Goal: Task Accomplishment & Management: Complete application form

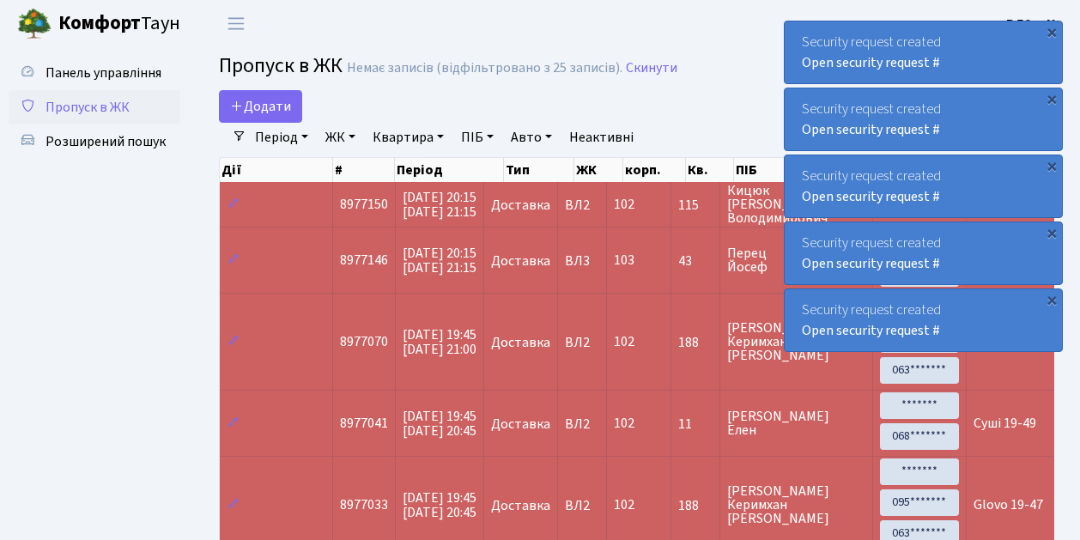
select select "25"
click at [290, 118] on link "Додати" at bounding box center [260, 106] width 83 height 33
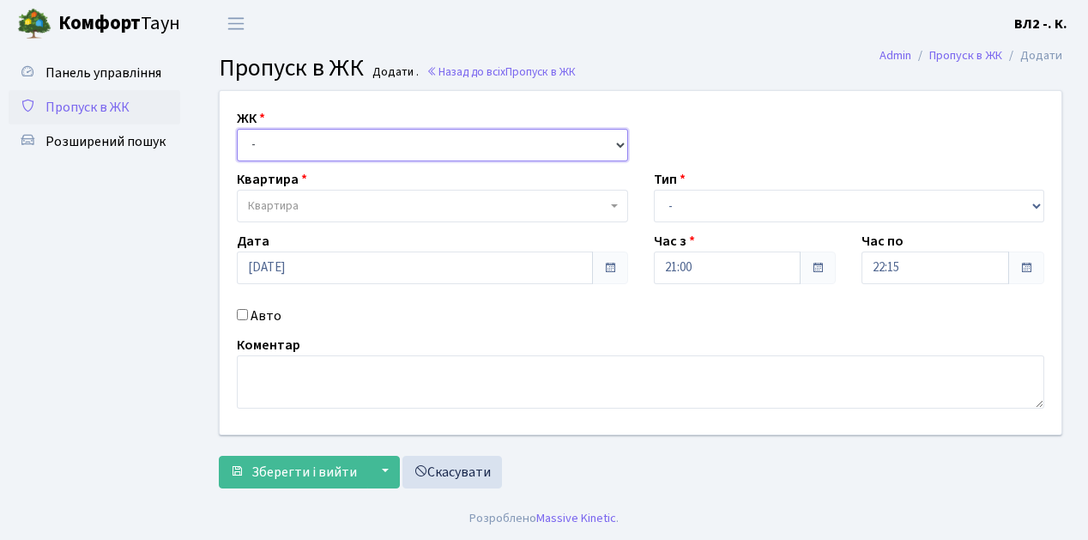
click at [618, 142] on select "- ВЛ1, Ужгородський пров., 4/1 ВЛ2, Голосіївський просп., 76 ВЛ3, пр.Голосіївсь…" at bounding box center [432, 145] width 391 height 33
select select "317"
click at [237, 129] on select "- ВЛ1, Ужгородський пров., 4/1 ВЛ2, Голосіївський просп., 76 ВЛ3, пр.Голосіївсь…" at bounding box center [432, 145] width 391 height 33
select select
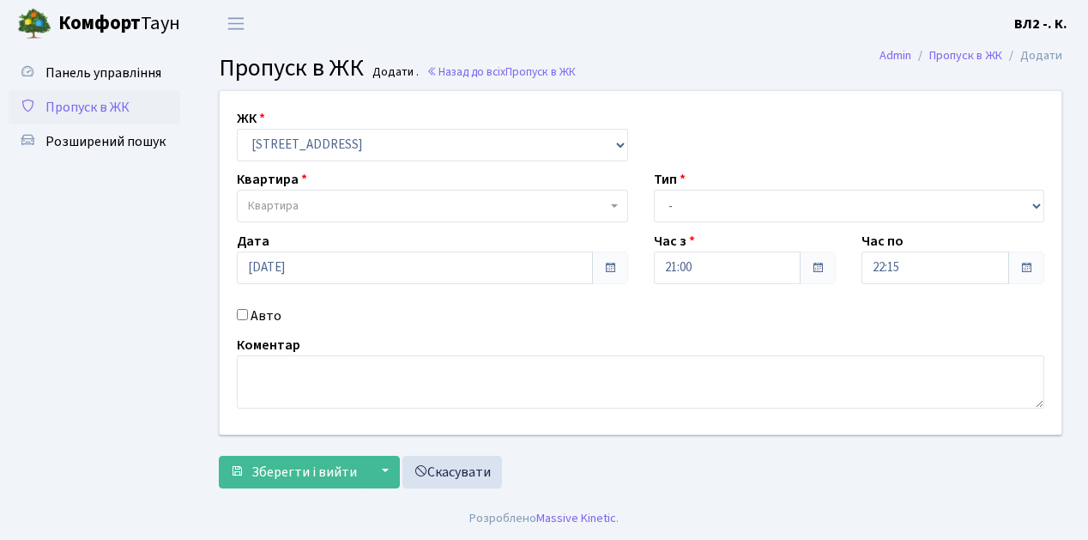
click at [615, 206] on b at bounding box center [614, 205] width 7 height 3
click at [398, 237] on input "search" at bounding box center [432, 238] width 383 height 27
type input "59"
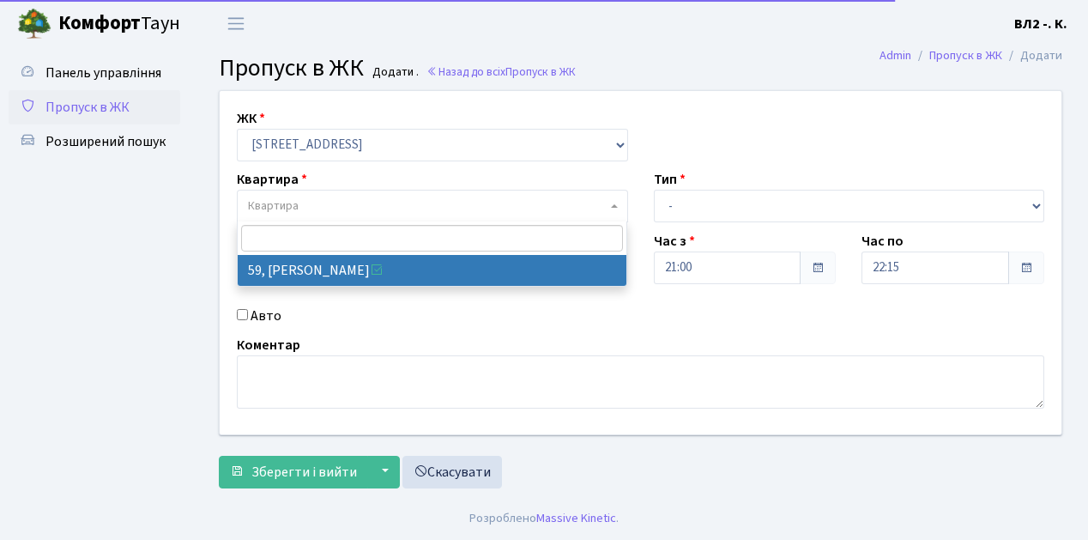
select select "38116"
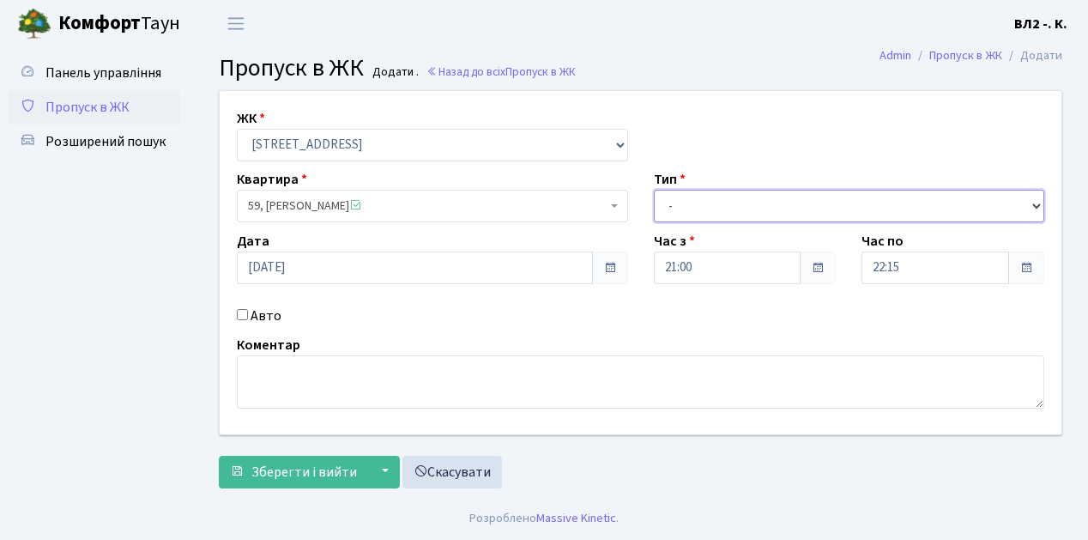
click at [1037, 204] on select "- Доставка Таксі Гості Сервіс" at bounding box center [849, 206] width 391 height 33
select select "1"
click at [654, 190] on select "- Доставка Таксі Гості Сервіс" at bounding box center [849, 206] width 391 height 33
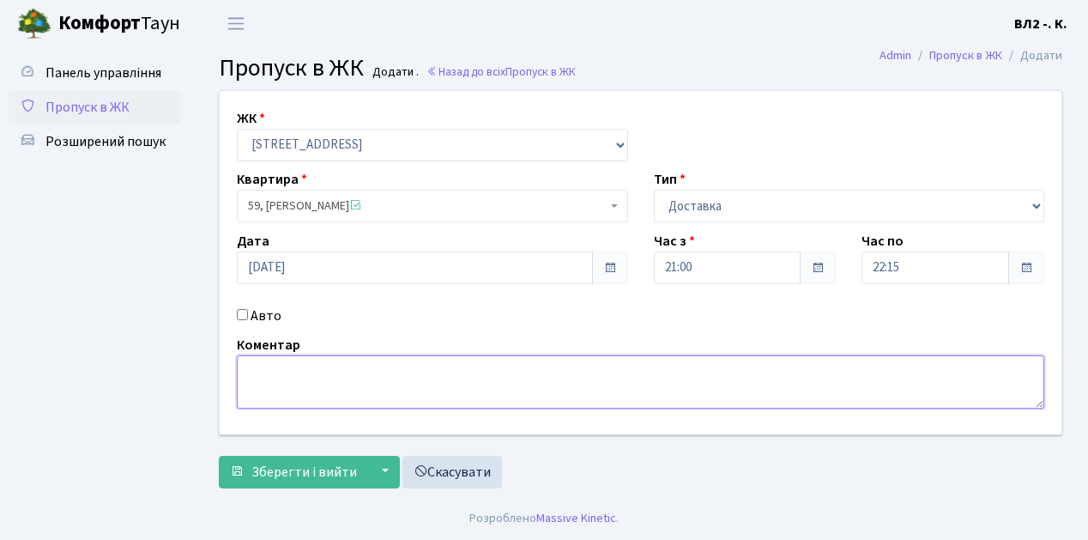
click at [274, 355] on textarea at bounding box center [641, 381] width 808 height 53
type textarea "Glovo 21-05"
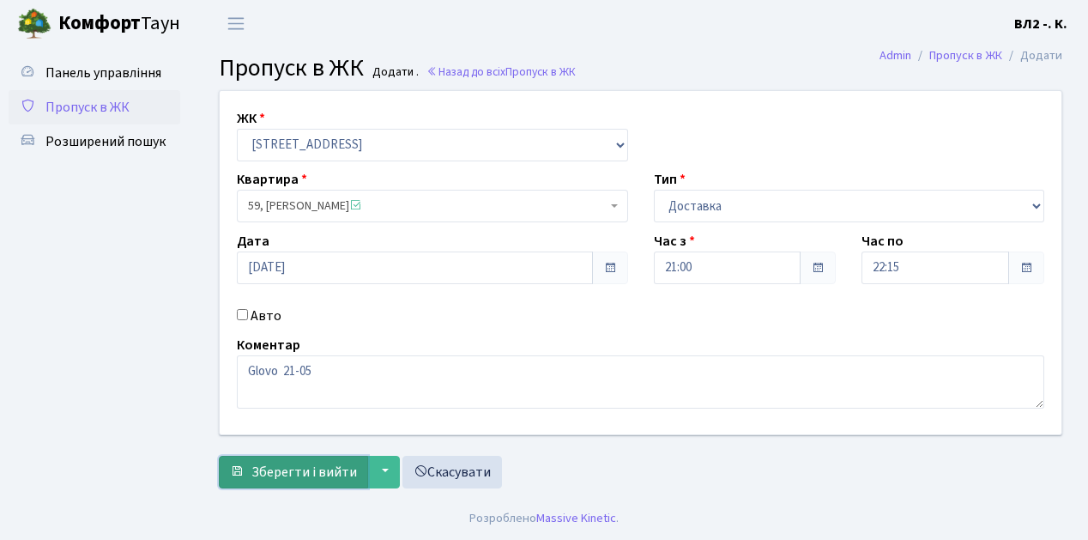
click at [276, 482] on button "Зберегти і вийти" at bounding box center [293, 472] width 149 height 33
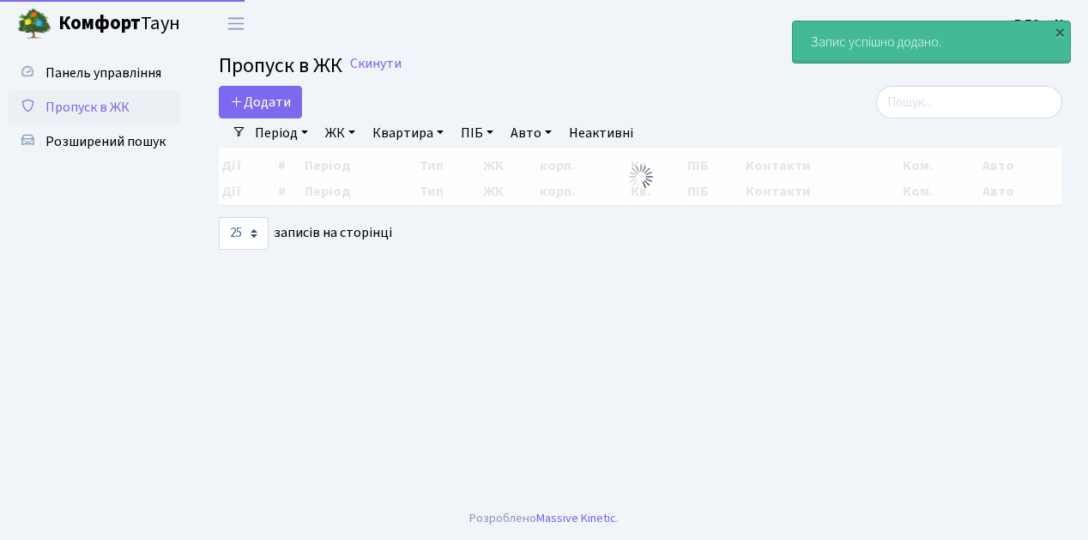
select select "25"
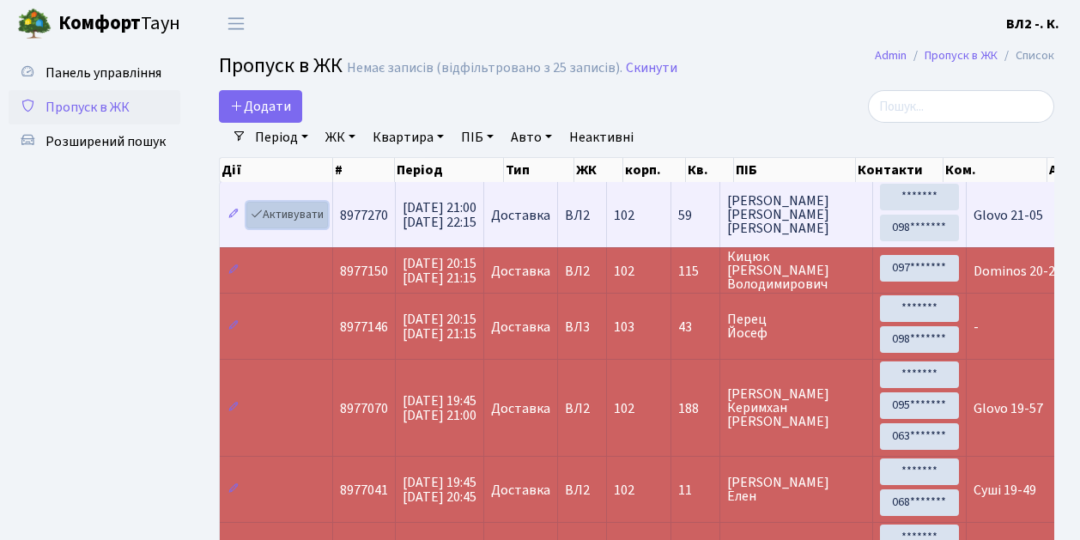
click at [323, 225] on link "Активувати" at bounding box center [287, 215] width 82 height 27
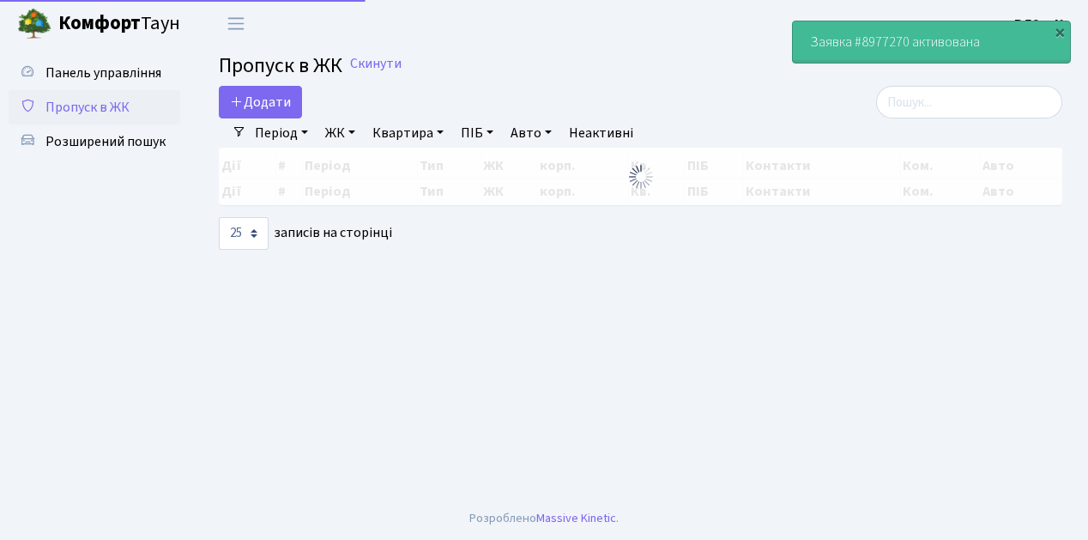
select select "25"
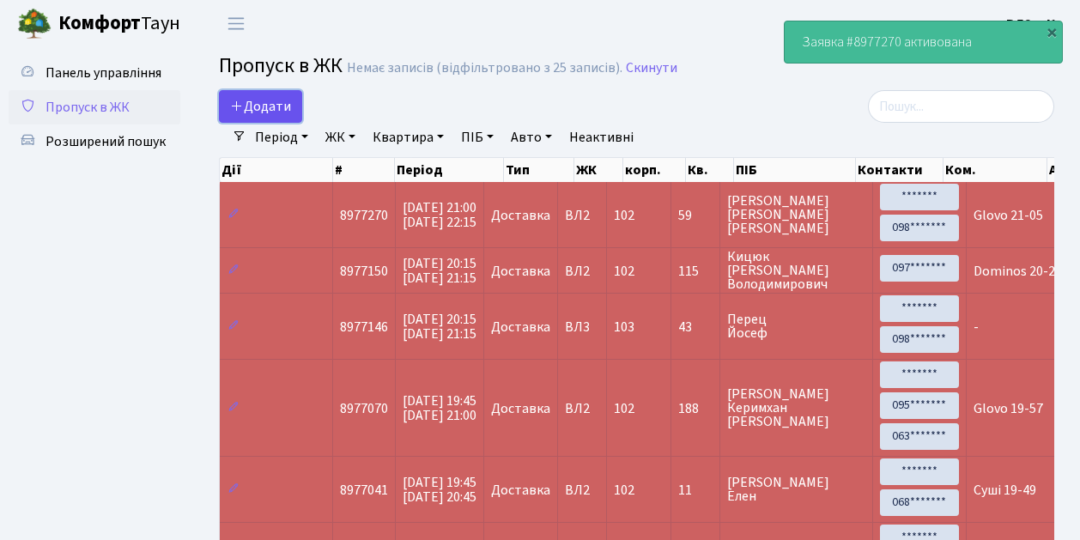
click at [294, 118] on link "Додати" at bounding box center [260, 106] width 83 height 33
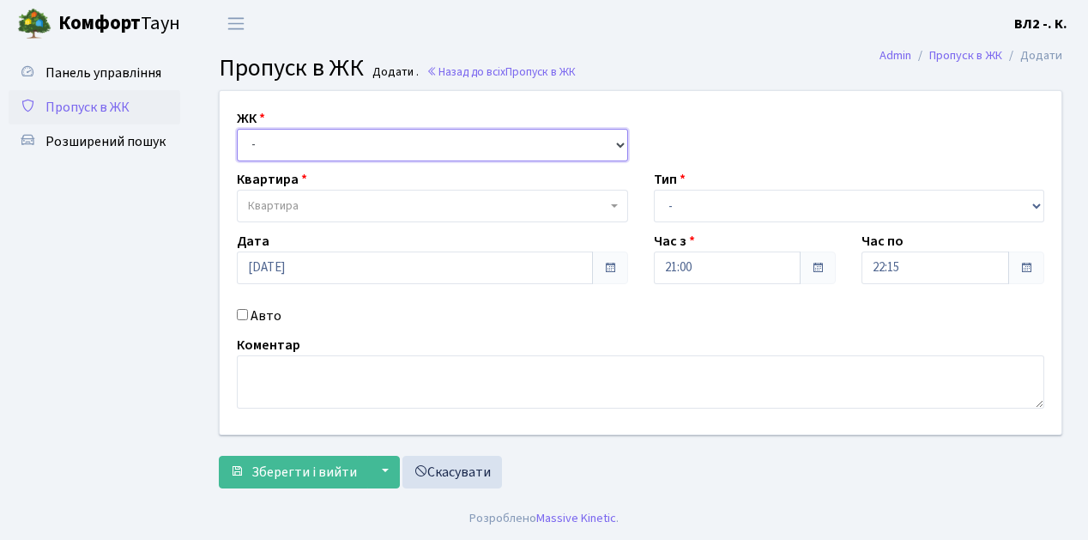
click at [616, 144] on select "- [STREET_ADDRESS][PERSON_NAME]" at bounding box center [432, 145] width 391 height 33
select select "317"
click at [237, 129] on select "- [STREET_ADDRESS][PERSON_NAME]" at bounding box center [432, 145] width 391 height 33
select select
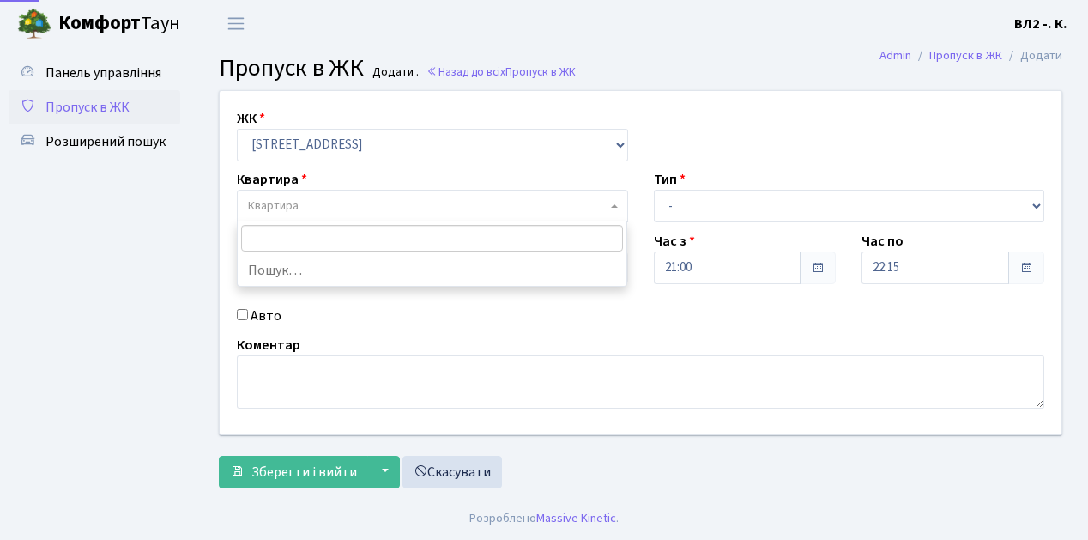
click at [613, 204] on b at bounding box center [614, 205] width 7 height 3
type input "16"
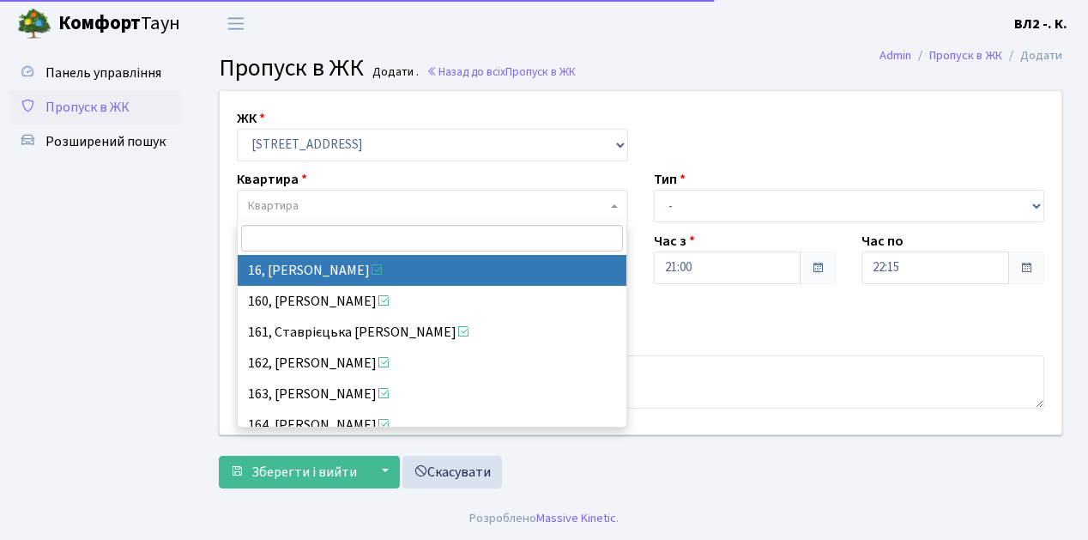
select select "37987"
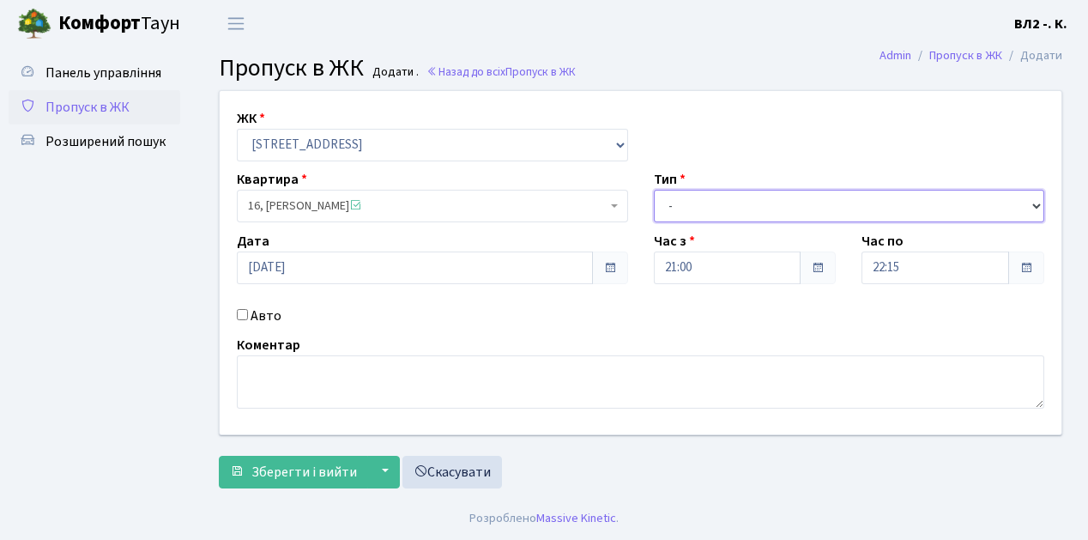
click at [1035, 203] on select "- Доставка Таксі Гості Сервіс" at bounding box center [849, 206] width 391 height 33
select select "1"
click at [654, 190] on select "- Доставка Таксі Гості Сервіс" at bounding box center [849, 206] width 391 height 33
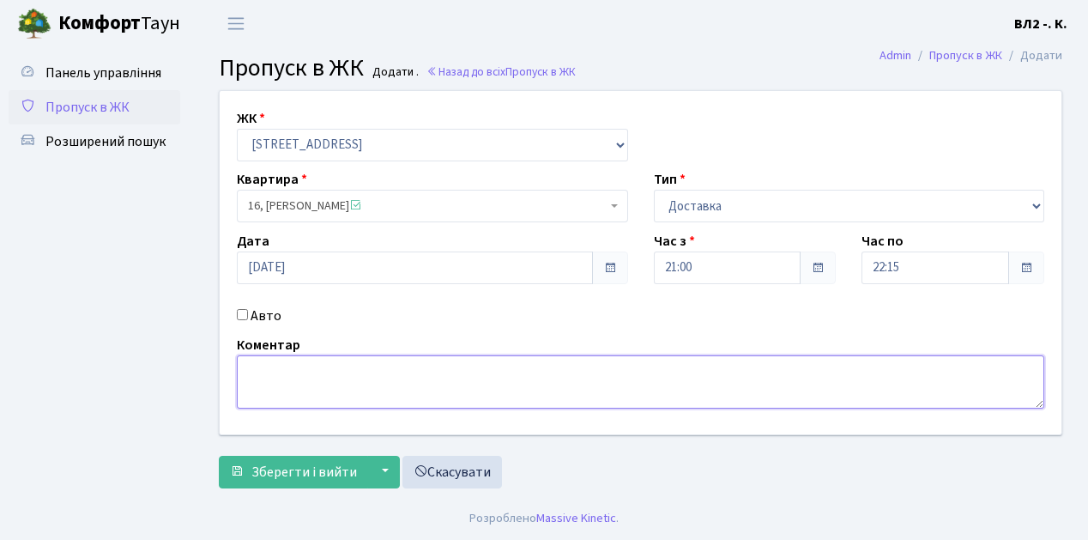
drag, startPoint x: 245, startPoint y: 373, endPoint x: 256, endPoint y: 373, distance: 10.3
click at [246, 373] on textarea at bounding box center [641, 381] width 808 height 53
type textarea "Loko 21-07"
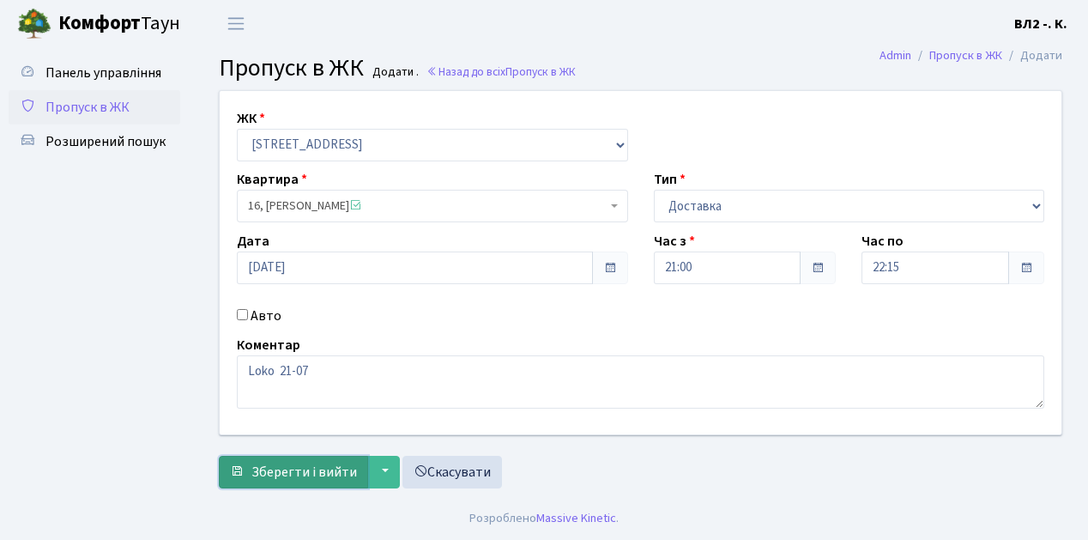
click at [256, 475] on span "Зберегти і вийти" at bounding box center [304, 472] width 106 height 19
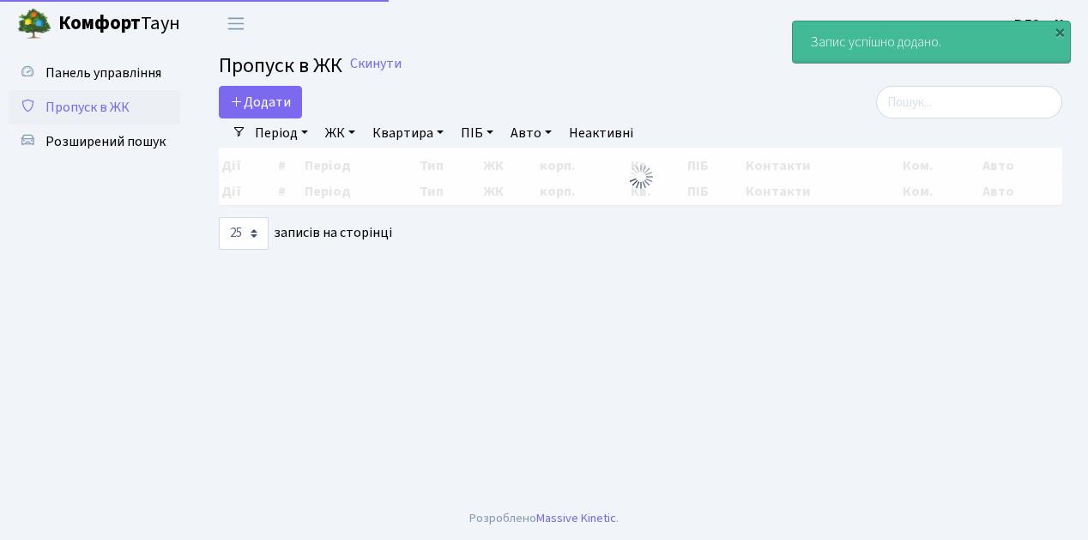
select select "25"
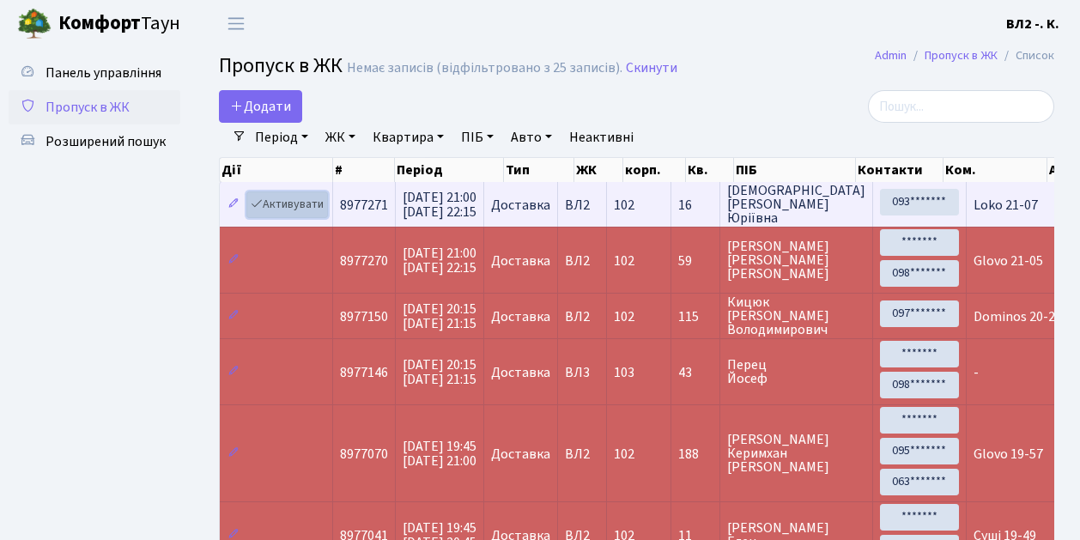
click at [324, 214] on link "Активувати" at bounding box center [287, 204] width 82 height 27
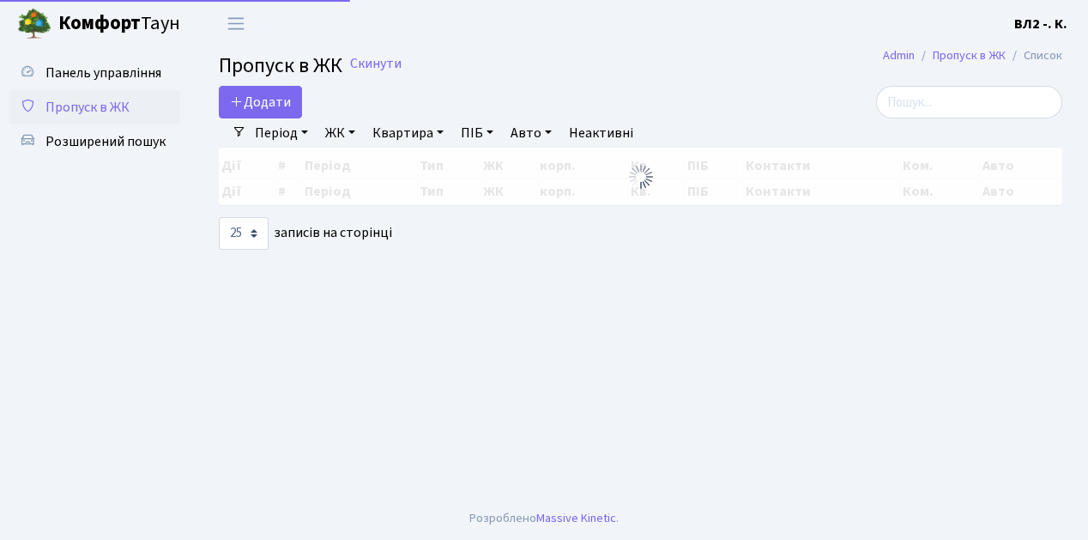
select select "25"
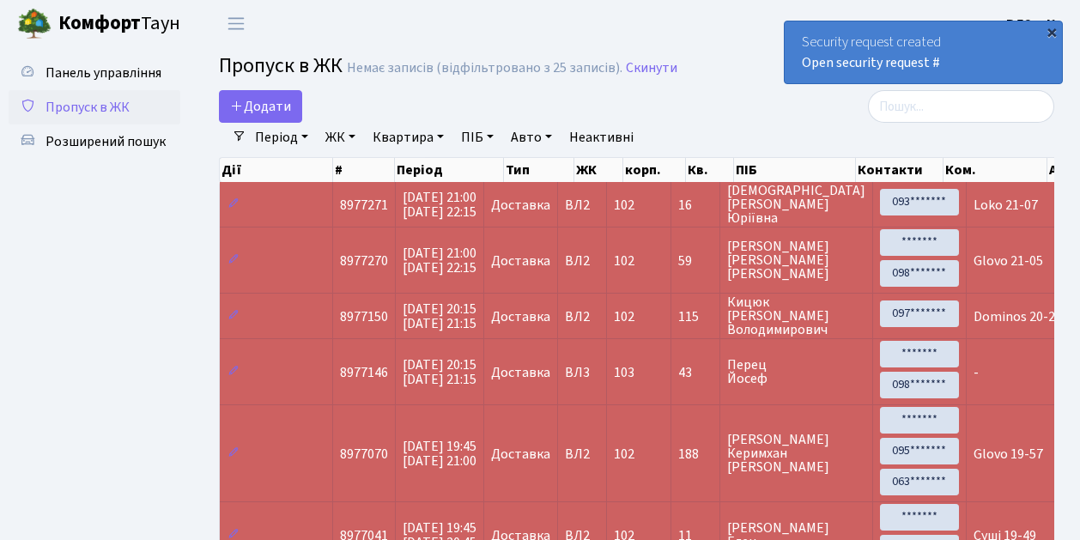
click at [1054, 31] on div "×" at bounding box center [1051, 31] width 17 height 17
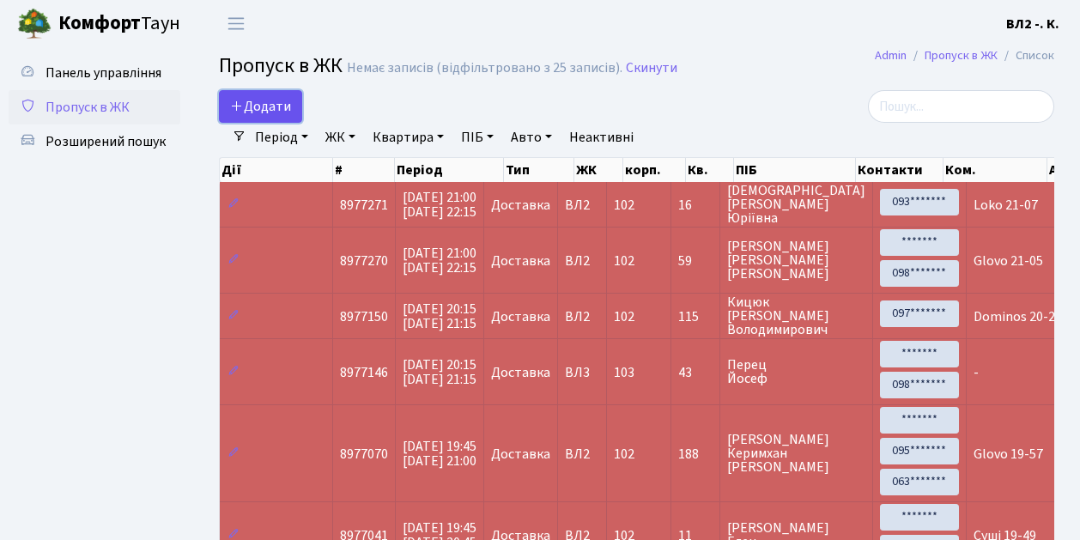
click at [291, 117] on link "Додати" at bounding box center [260, 106] width 83 height 33
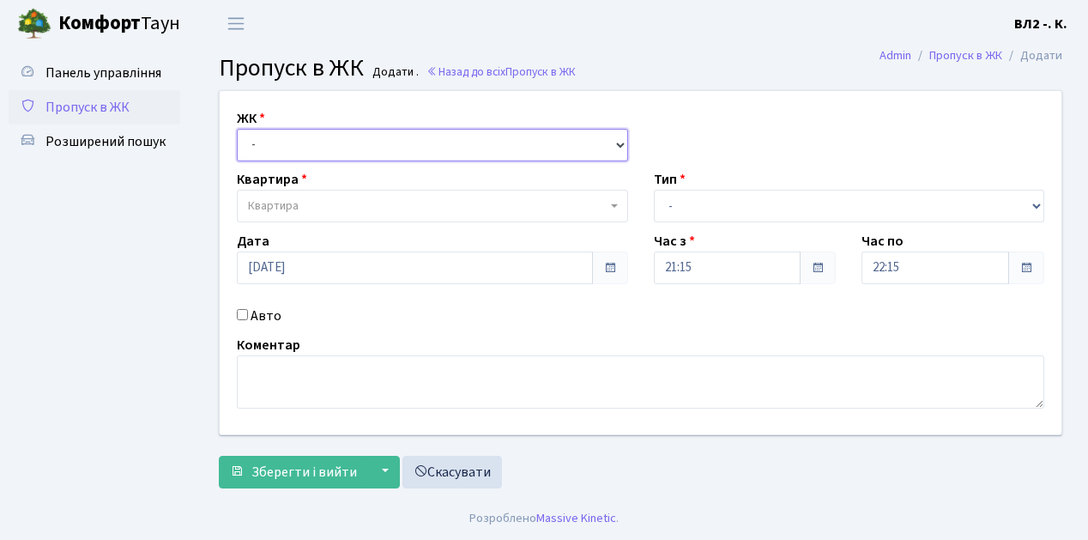
click at [619, 144] on select "- [STREET_ADDRESS][PERSON_NAME]" at bounding box center [432, 145] width 391 height 33
select select "317"
click at [237, 129] on select "- [STREET_ADDRESS][PERSON_NAME]" at bounding box center [432, 145] width 391 height 33
select select
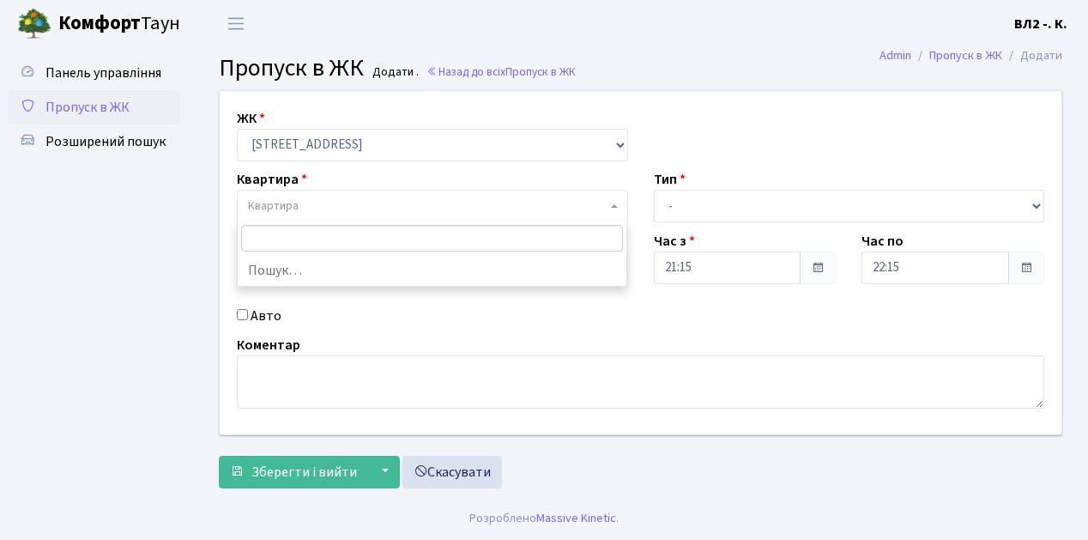
click at [613, 201] on span "Квартира" at bounding box center [432, 206] width 391 height 33
type input "79"
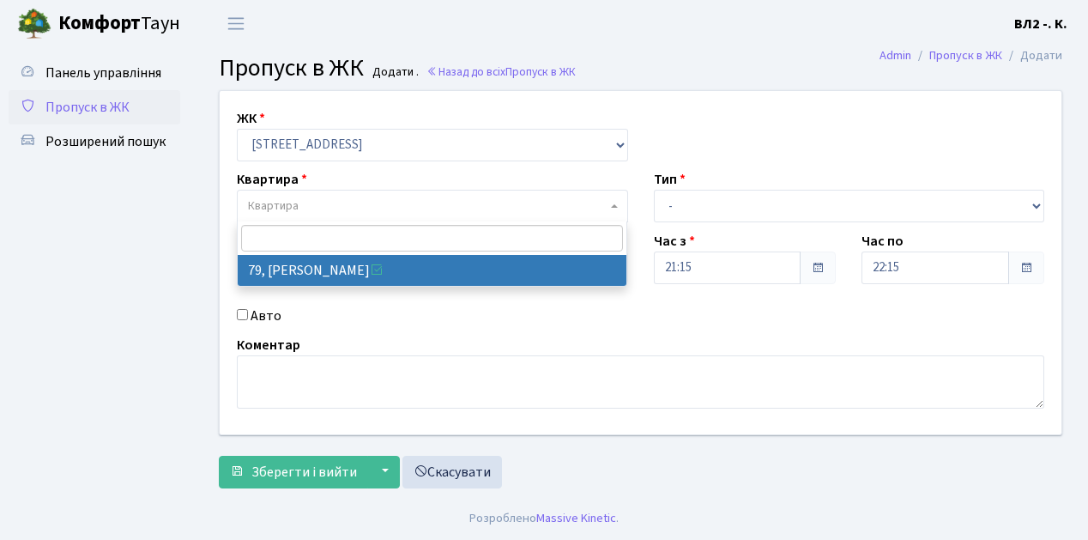
select select "38176"
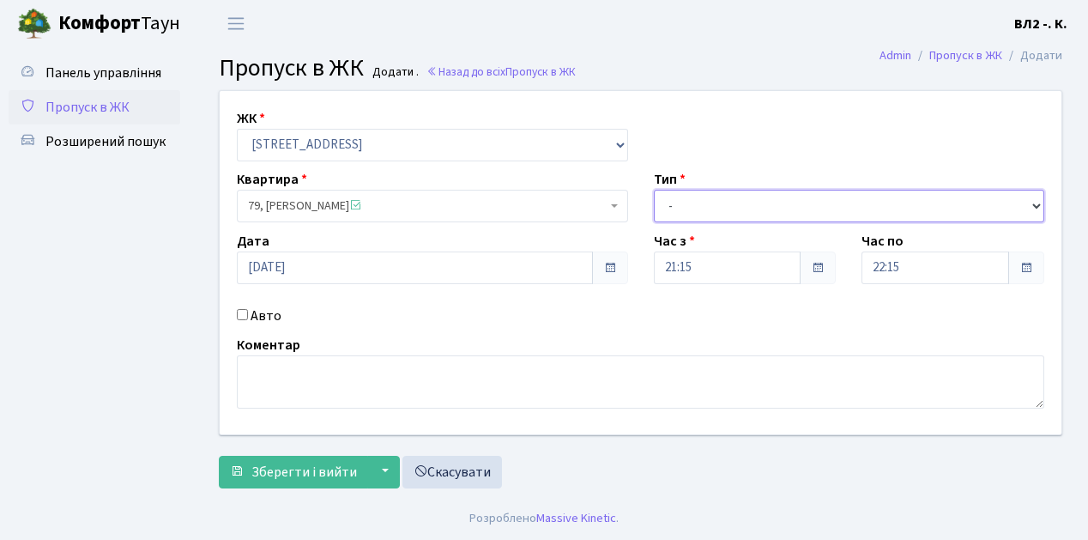
click at [1035, 203] on select "- Доставка Таксі Гості Сервіс" at bounding box center [849, 206] width 391 height 33
select select "1"
click at [654, 190] on select "- Доставка Таксі Гості Сервіс" at bounding box center [849, 206] width 391 height 33
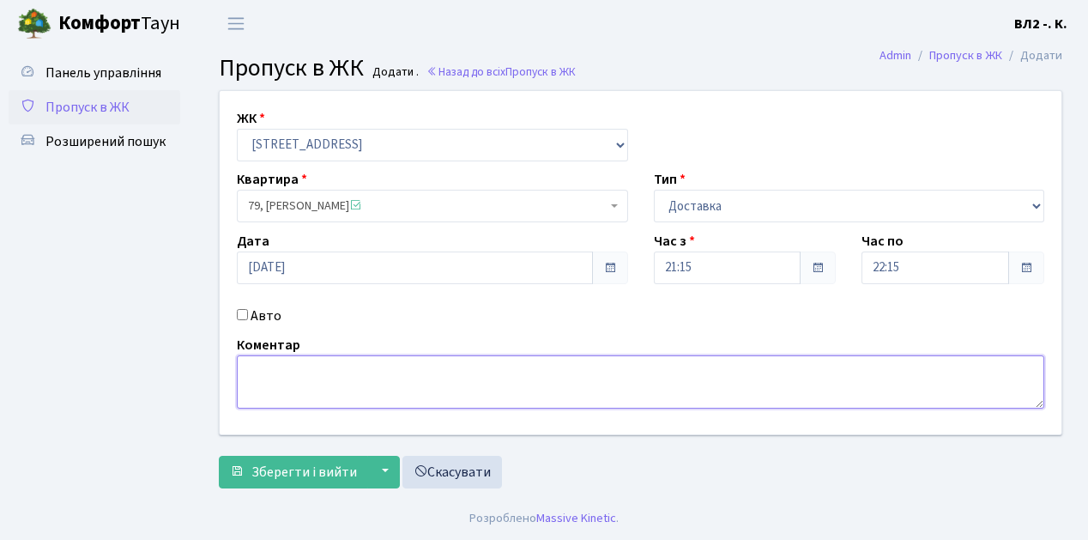
click at [249, 368] on textarea at bounding box center [641, 381] width 808 height 53
type textarea "21-18"
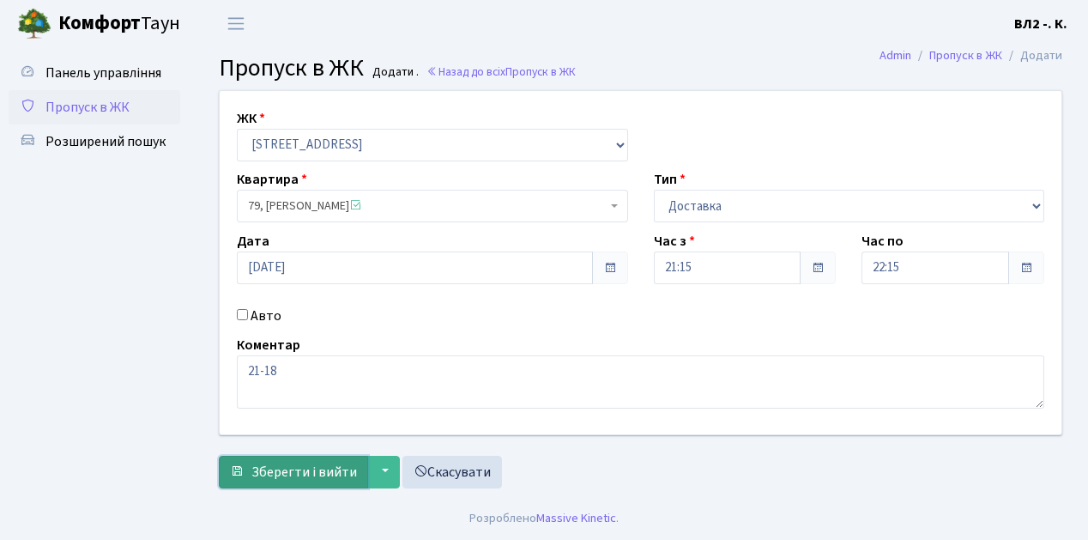
click at [272, 476] on span "Зберегти і вийти" at bounding box center [304, 472] width 106 height 19
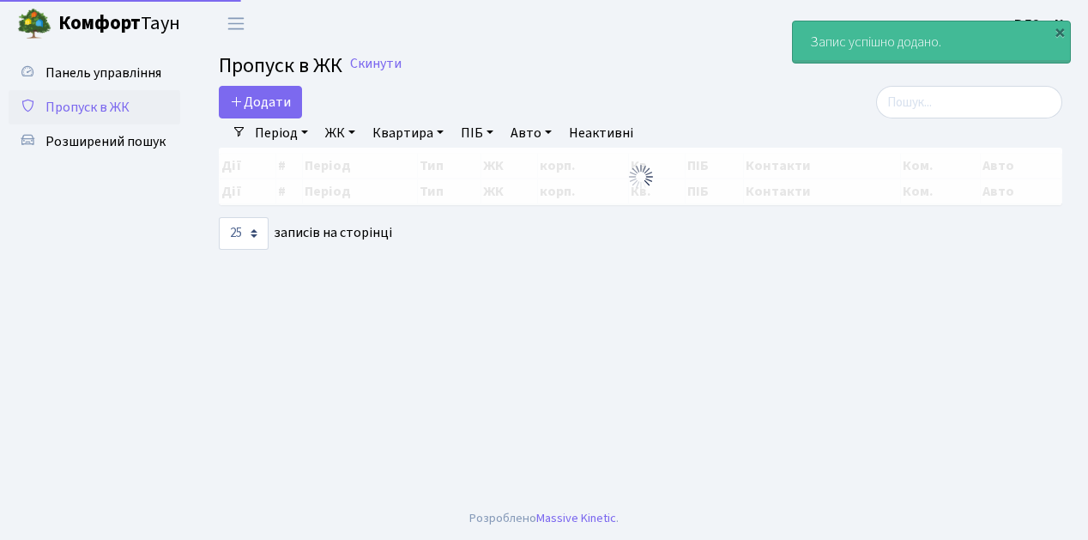
select select "25"
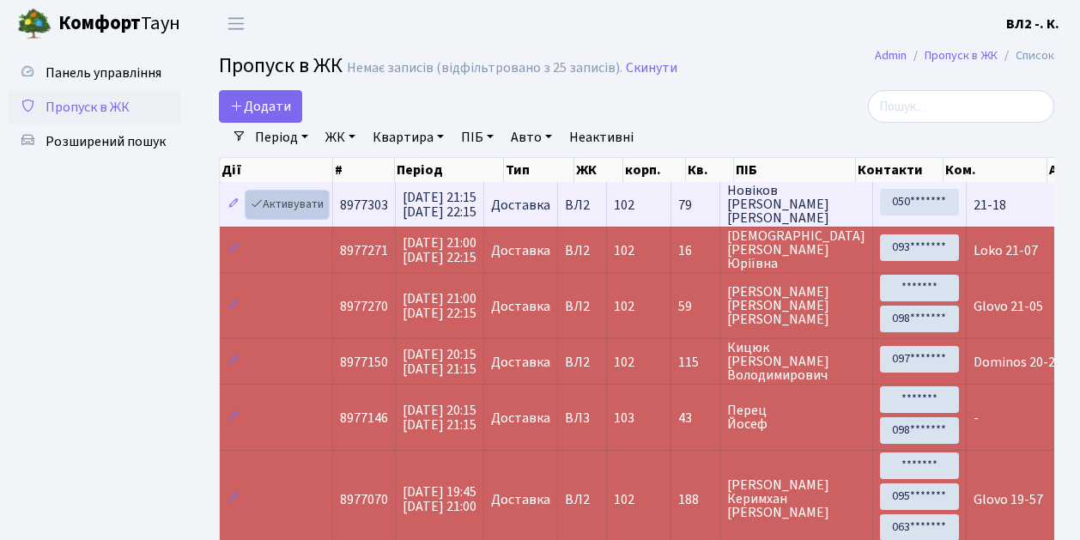
click at [321, 216] on link "Активувати" at bounding box center [287, 204] width 82 height 27
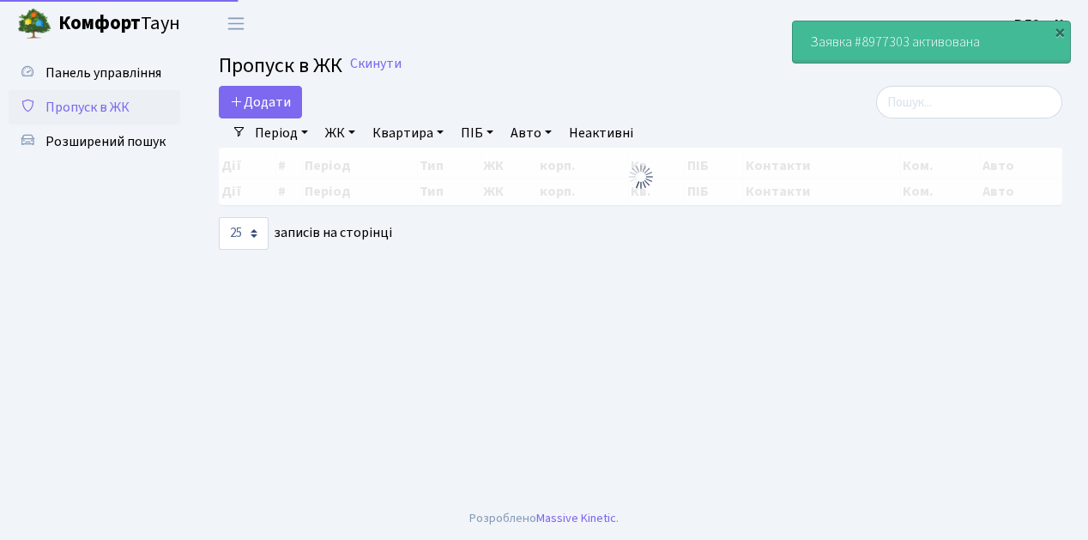
select select "25"
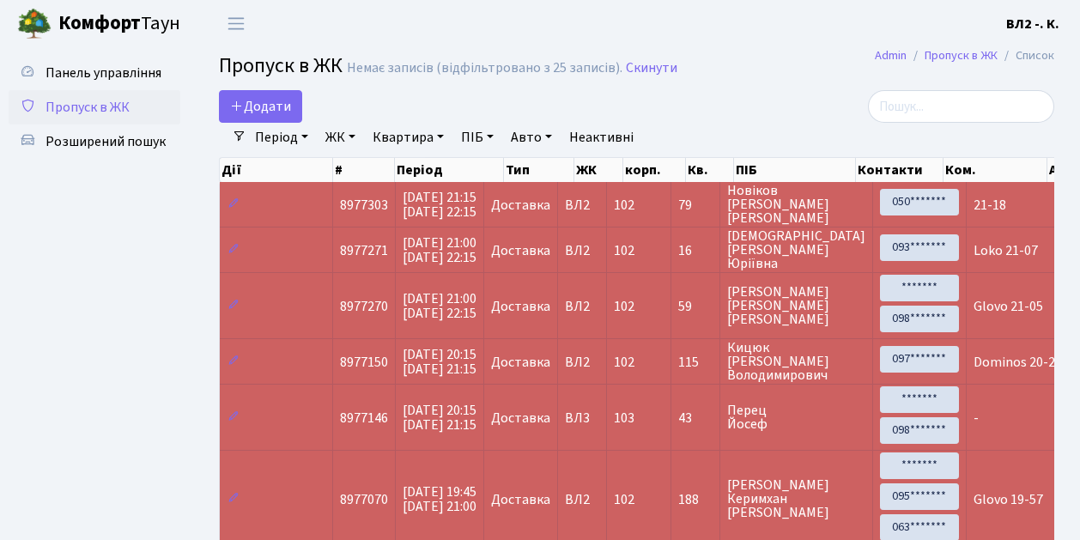
click at [688, 220] on td "79" at bounding box center [695, 204] width 49 height 45
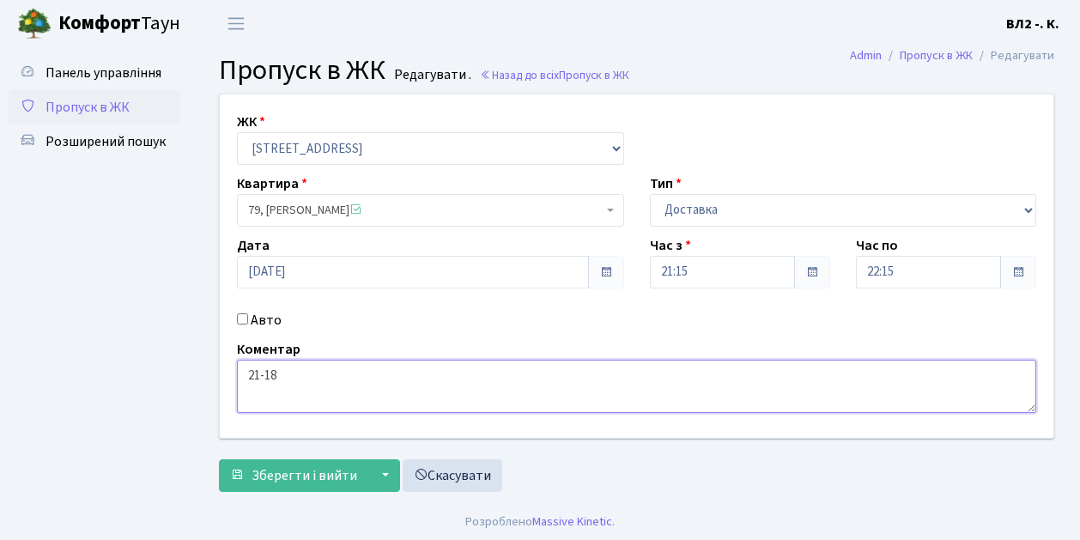
click at [246, 376] on textarea "21-18" at bounding box center [636, 386] width 799 height 53
type textarea "Dominos 21-18"
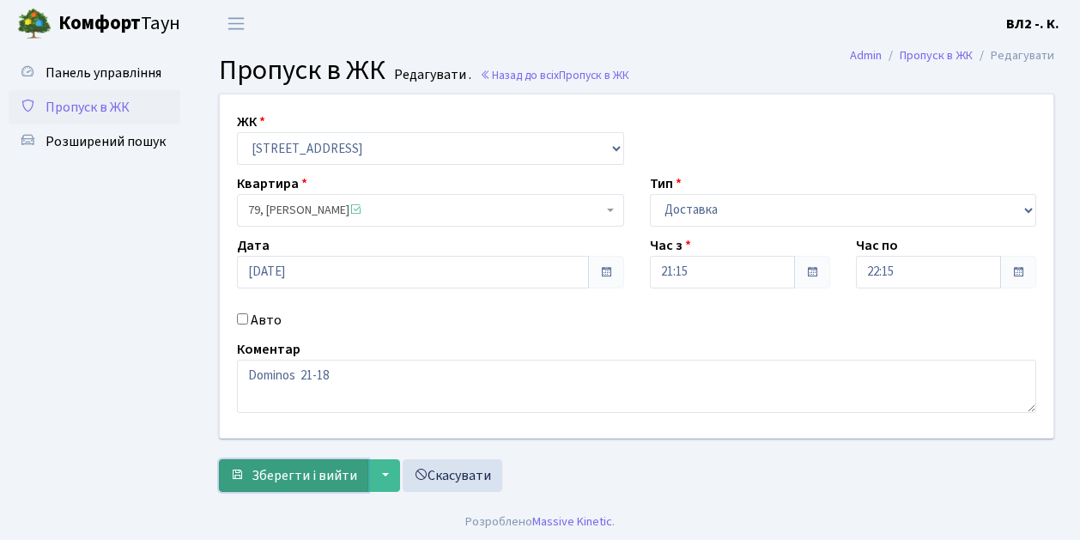
click at [266, 480] on span "Зберегти і вийти" at bounding box center [304, 475] width 106 height 19
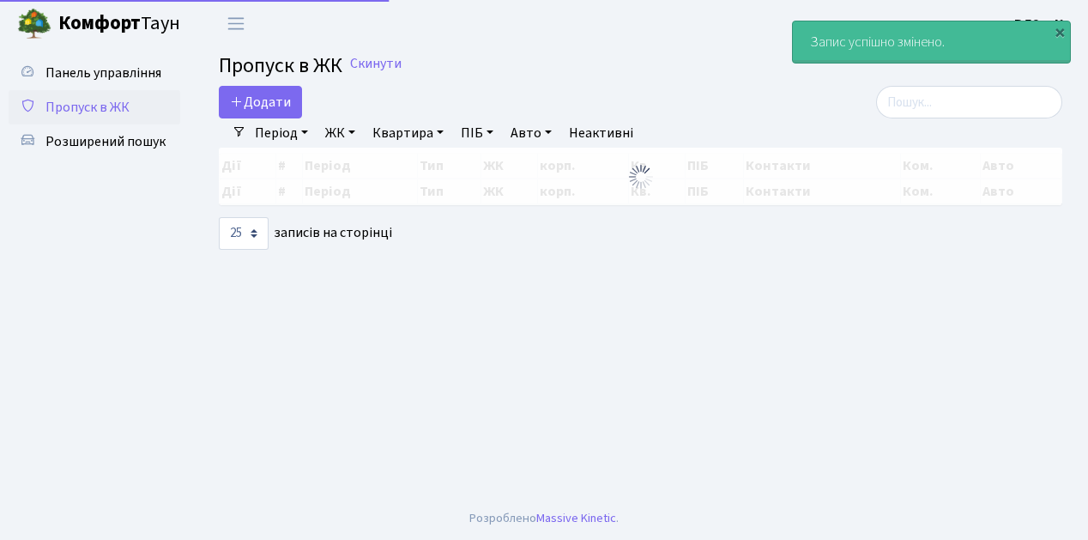
select select "25"
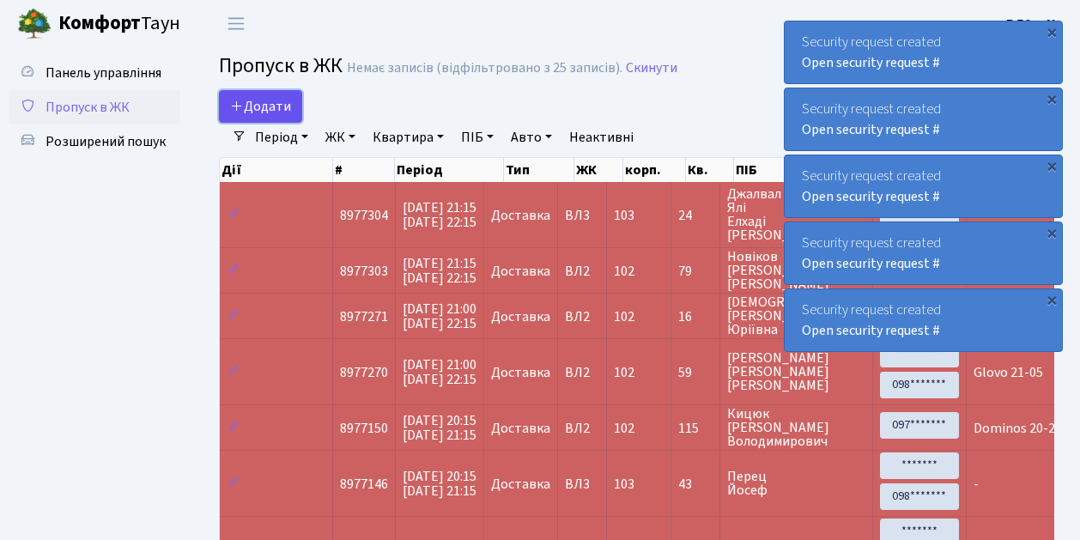
click at [295, 118] on link "Додати" at bounding box center [260, 106] width 83 height 33
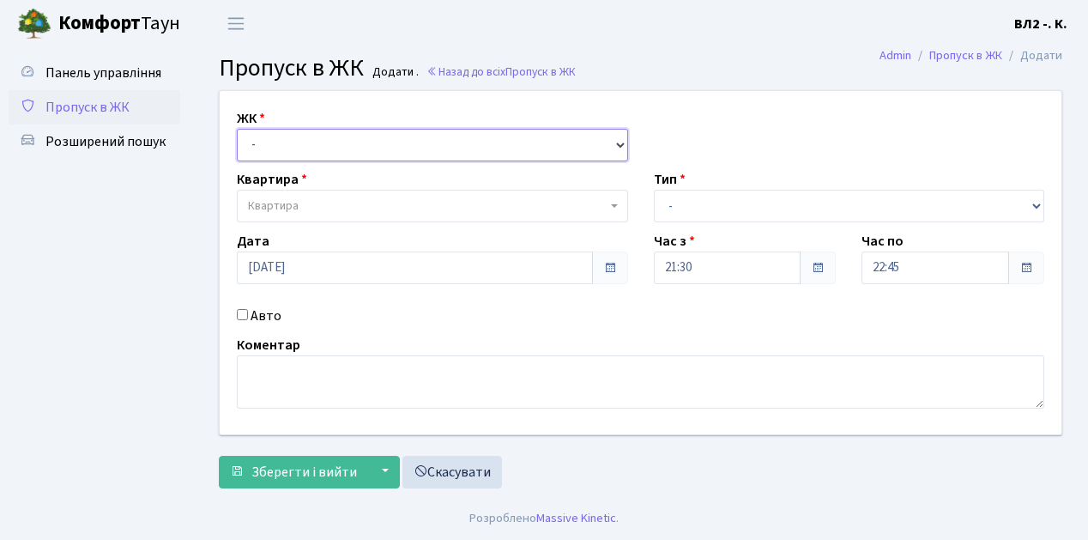
click at [616, 141] on select "- [STREET_ADDRESS][PERSON_NAME]" at bounding box center [432, 145] width 391 height 33
select select "317"
click at [237, 129] on select "- [STREET_ADDRESS][PERSON_NAME]" at bounding box center [432, 145] width 391 height 33
select select
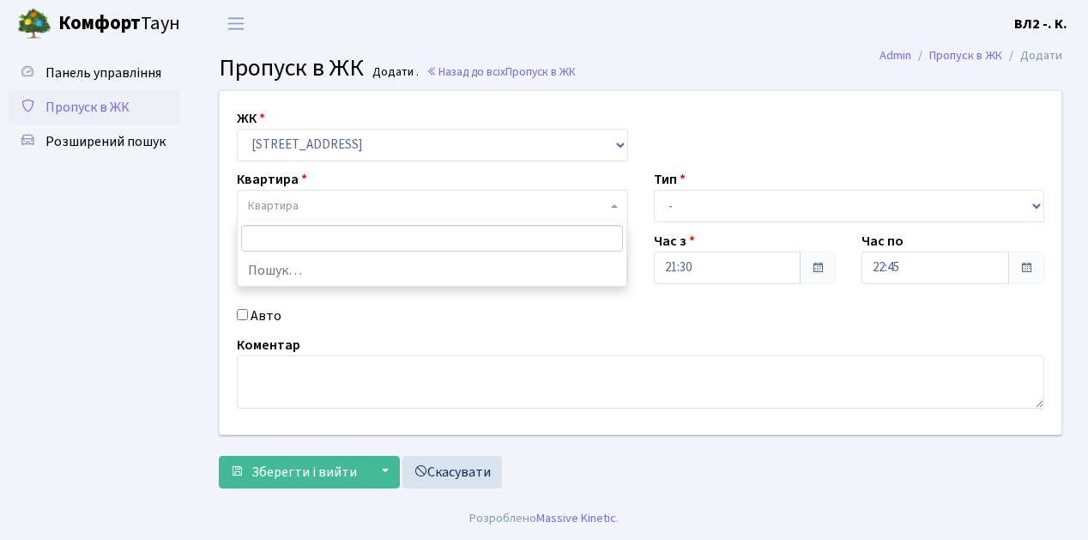
click at [614, 205] on b at bounding box center [614, 205] width 7 height 3
type input "125"
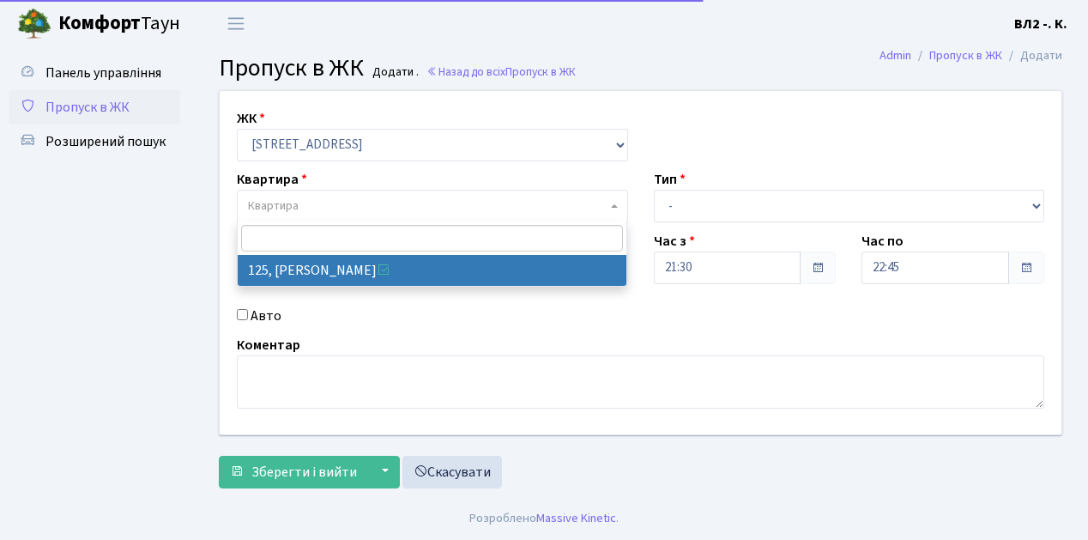
select select "38311"
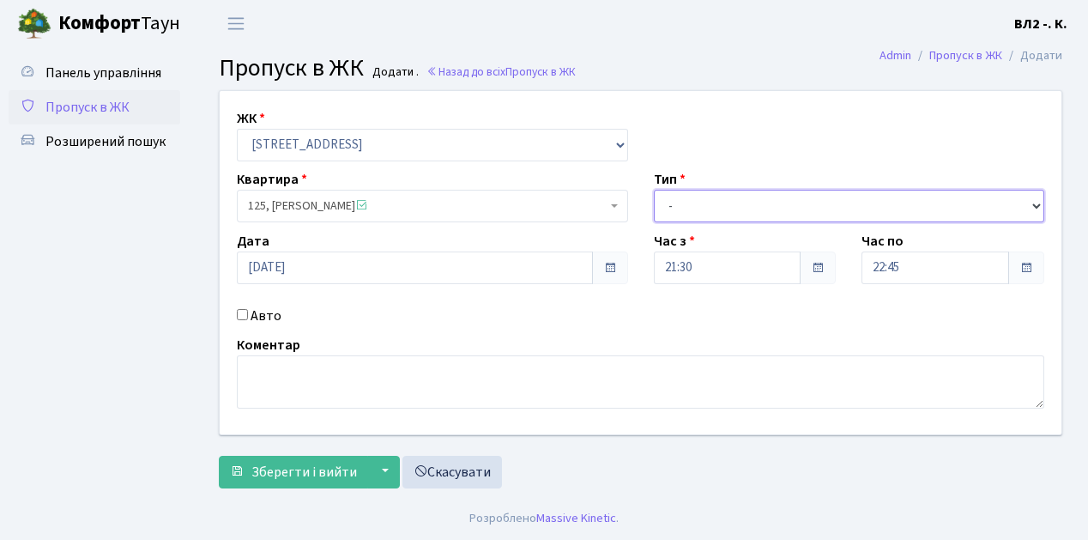
click at [1033, 204] on select "- Доставка Таксі Гості Сервіс" at bounding box center [849, 206] width 391 height 33
select select "1"
click at [654, 190] on select "- Доставка Таксі Гості Сервіс" at bounding box center [849, 206] width 391 height 33
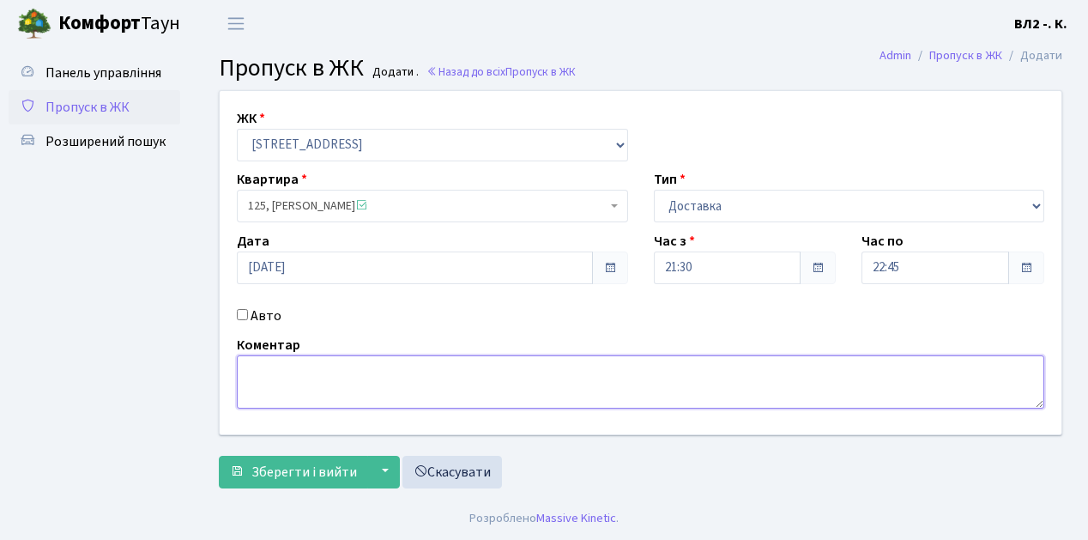
click at [247, 371] on textarea at bounding box center [641, 381] width 808 height 53
type textarea "21-39"
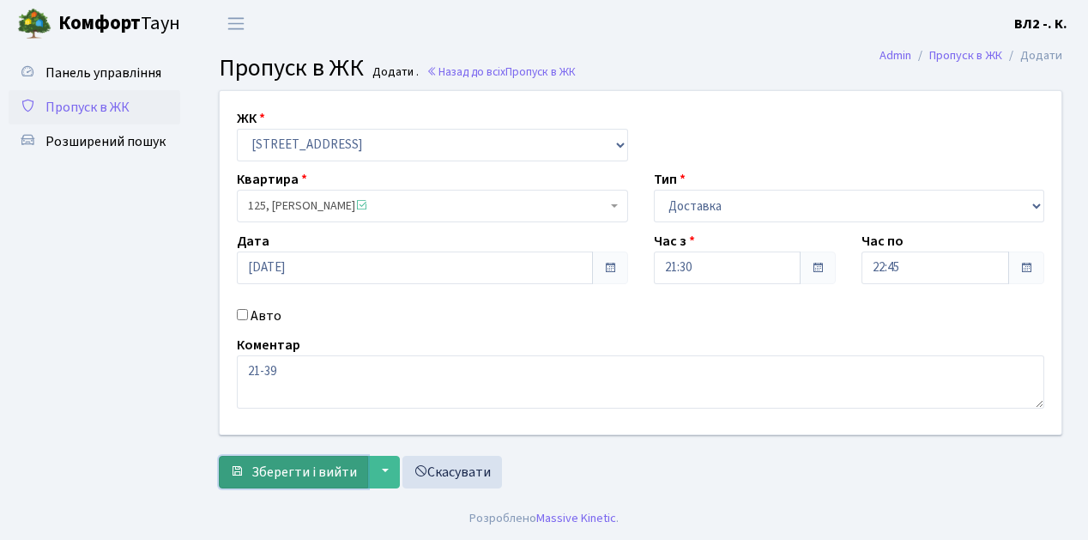
click at [268, 472] on span "Зберегти і вийти" at bounding box center [304, 472] width 106 height 19
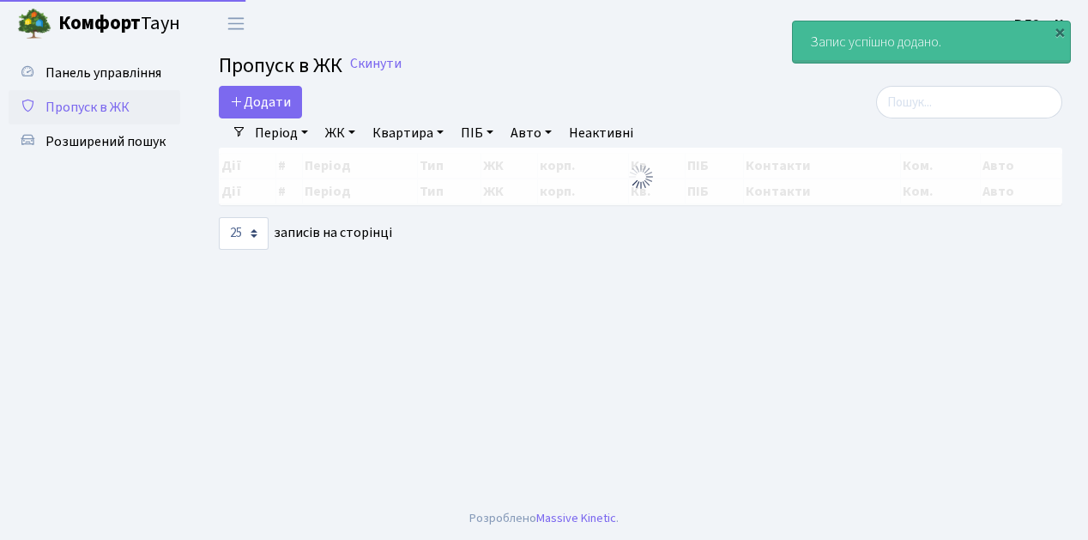
select select "25"
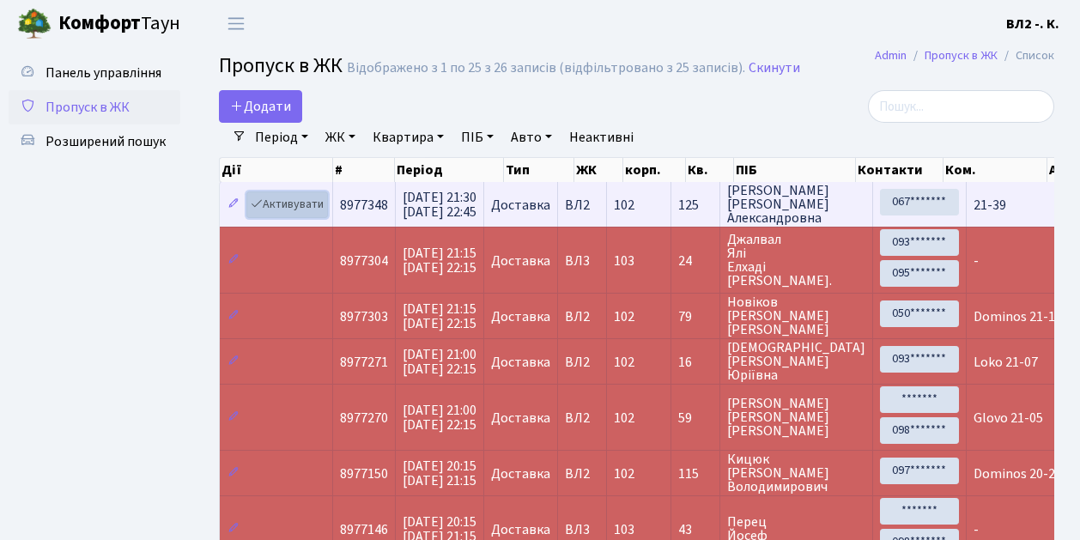
click at [314, 213] on link "Активувати" at bounding box center [287, 204] width 82 height 27
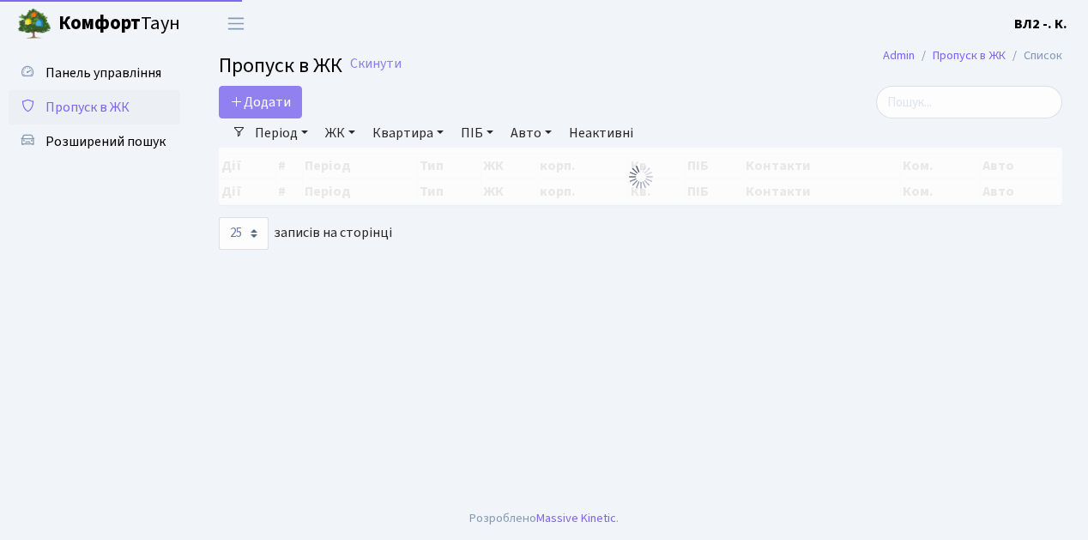
select select "25"
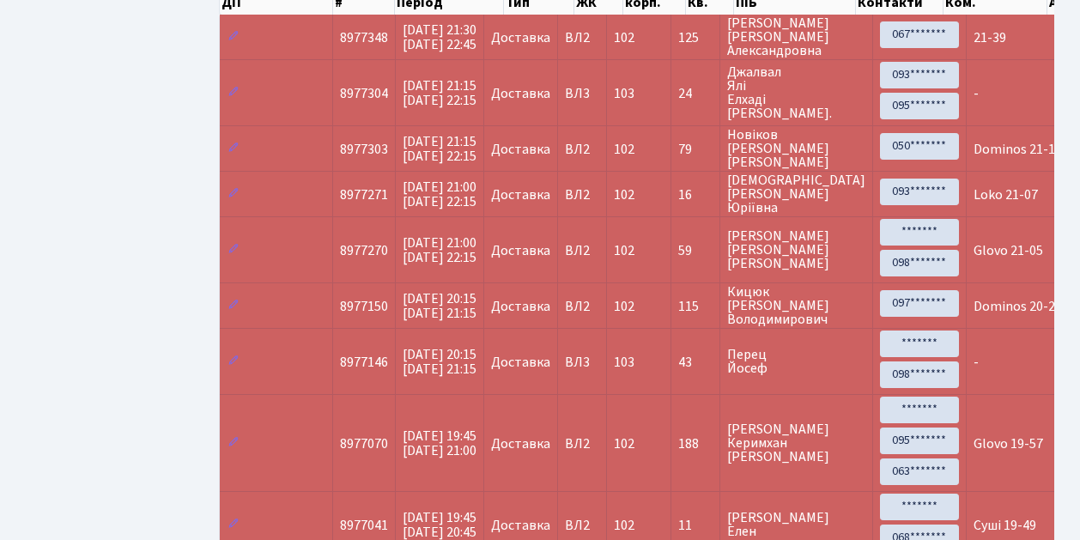
scroll to position [172, 0]
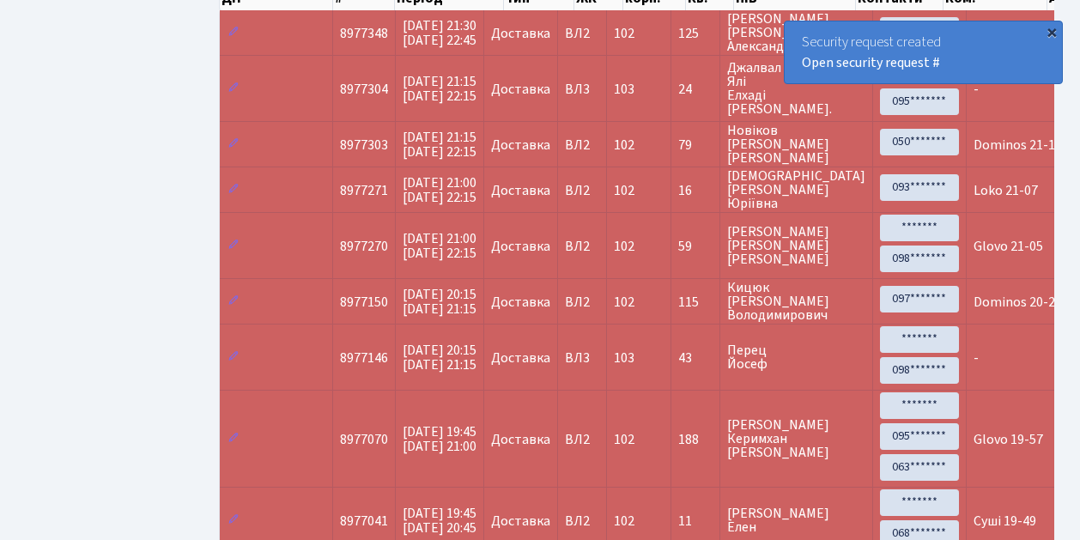
click at [1051, 30] on div "×" at bounding box center [1051, 31] width 17 height 17
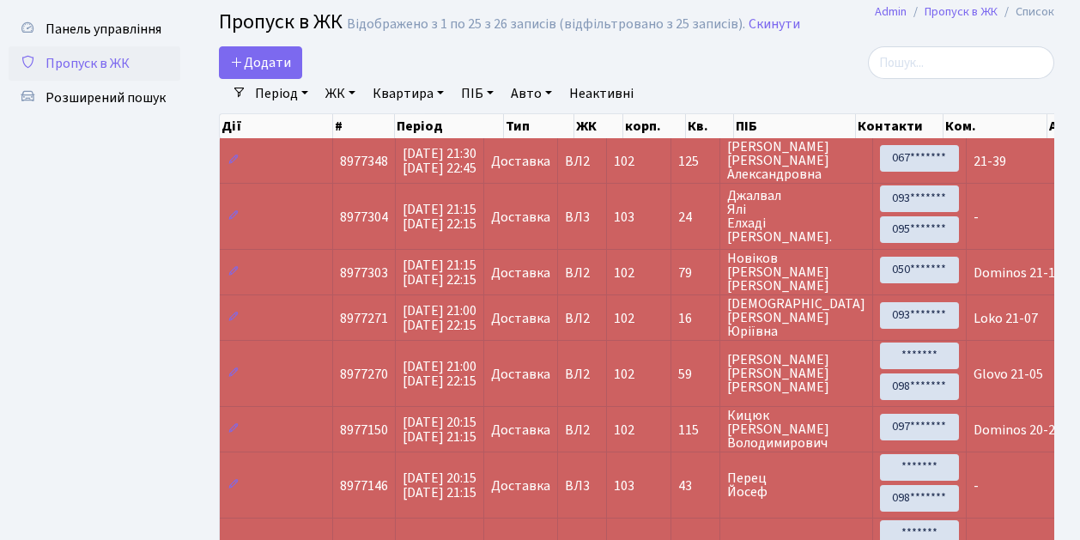
scroll to position [57, 0]
